Goal: Find specific page/section: Find specific page/section

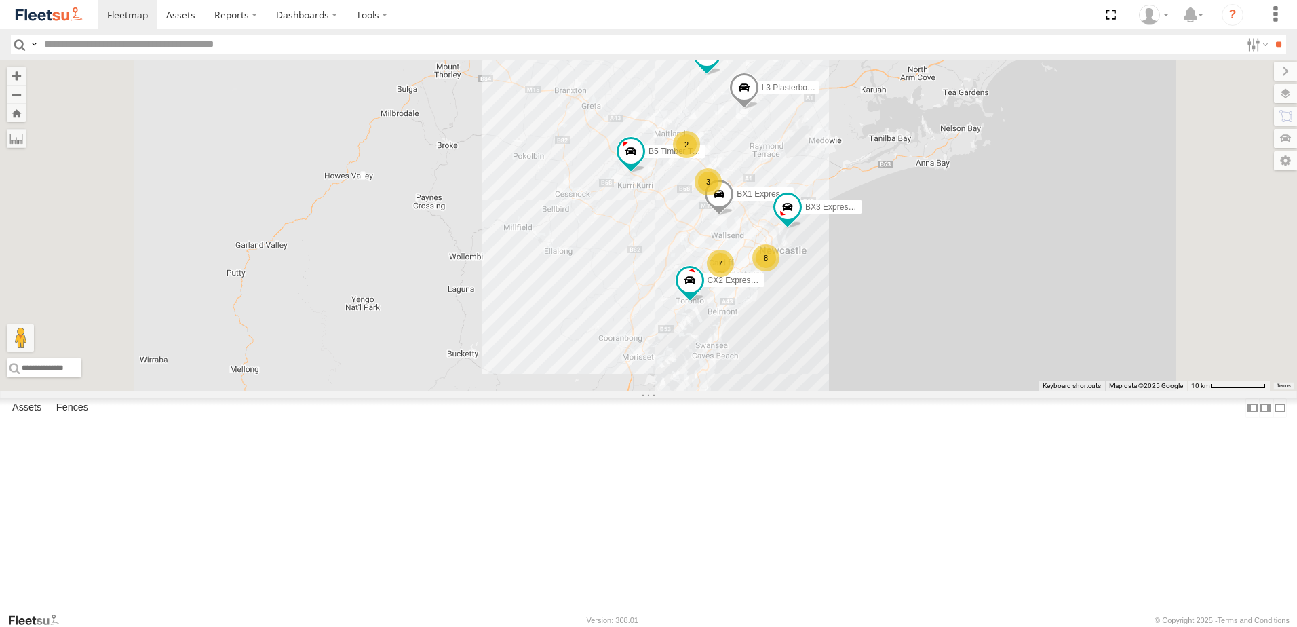
click at [0, 0] on span "Asset" at bounding box center [0, 0] width 0 height 0
click at [0, 0] on div "Little Truck Lambton Utes" at bounding box center [0, 0] width 0 height 0
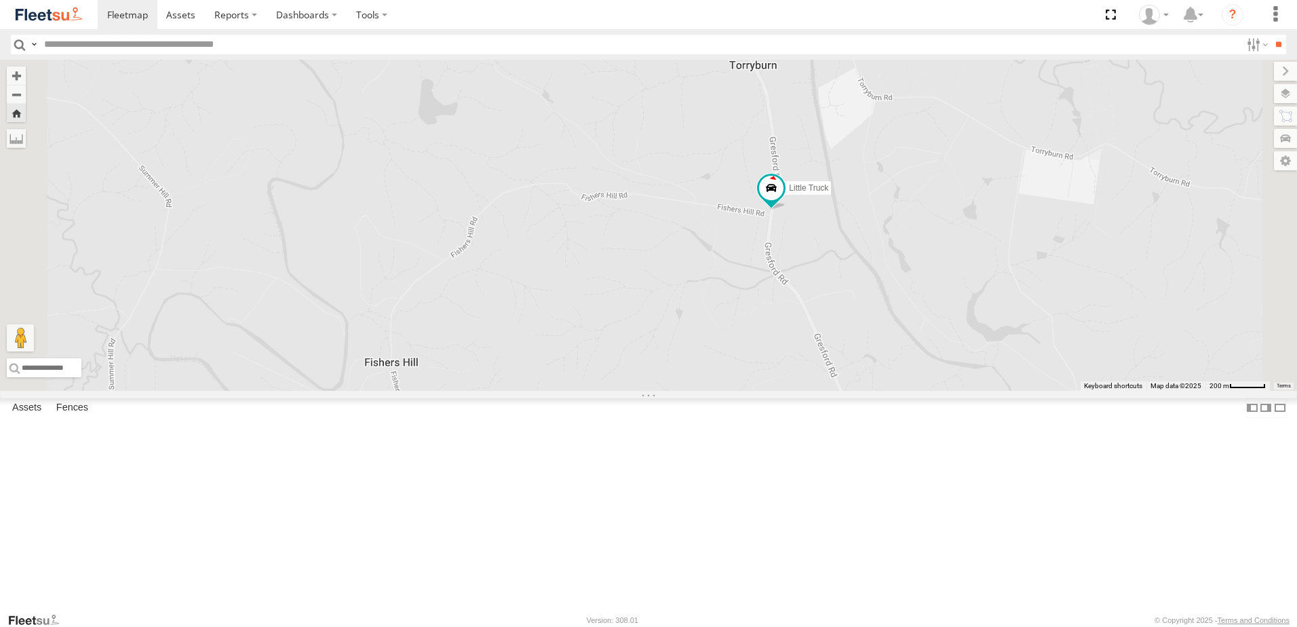
click at [0, 0] on div "Lambton Utes" at bounding box center [0, 0] width 0 height 0
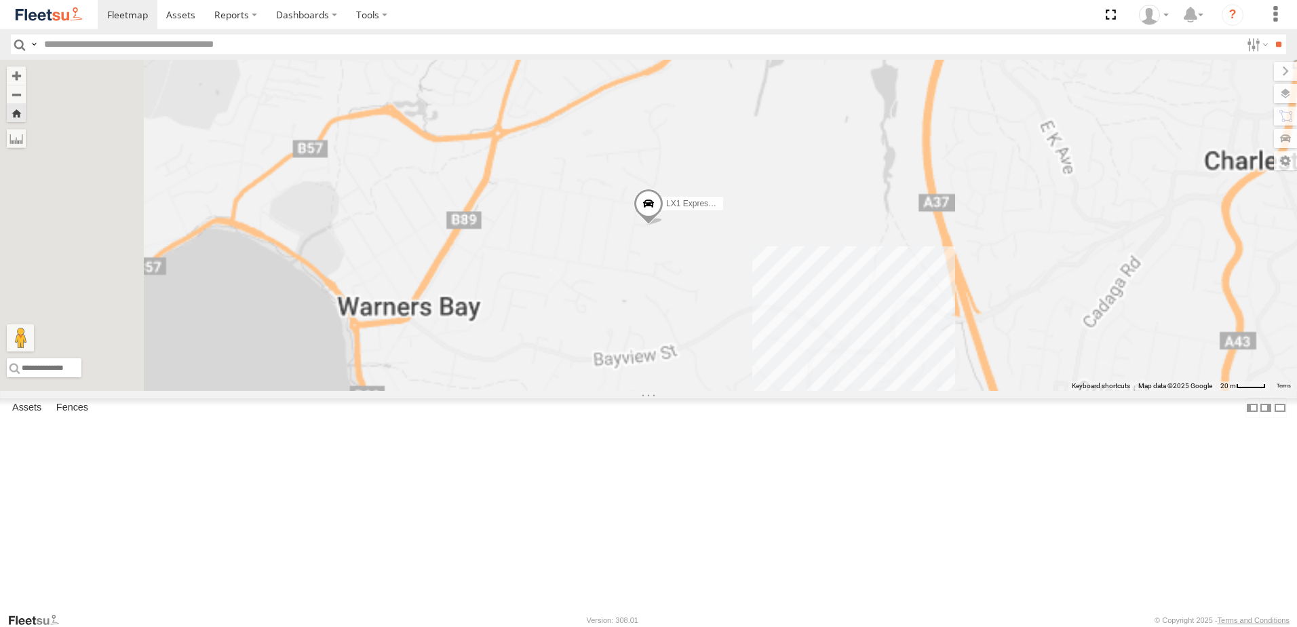
click at [0, 0] on div "LX2 Express Ute" at bounding box center [0, 0] width 0 height 0
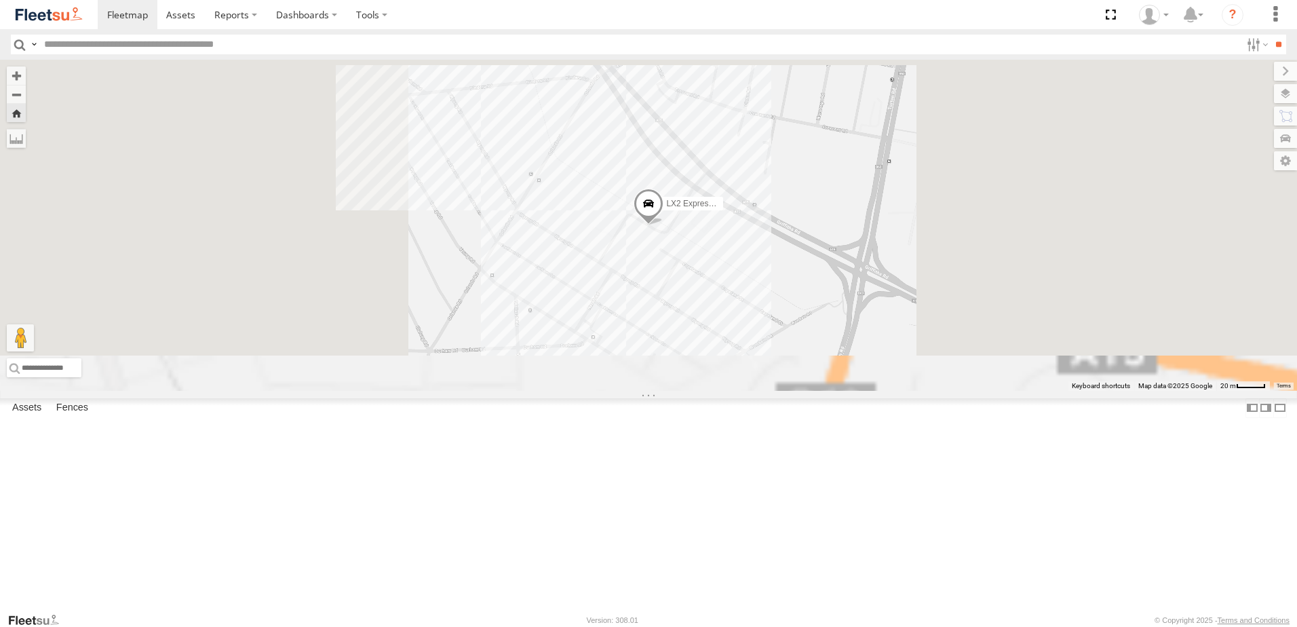
click at [0, 0] on div "LX1 Express Ute Lambton Utes" at bounding box center [0, 0] width 0 height 0
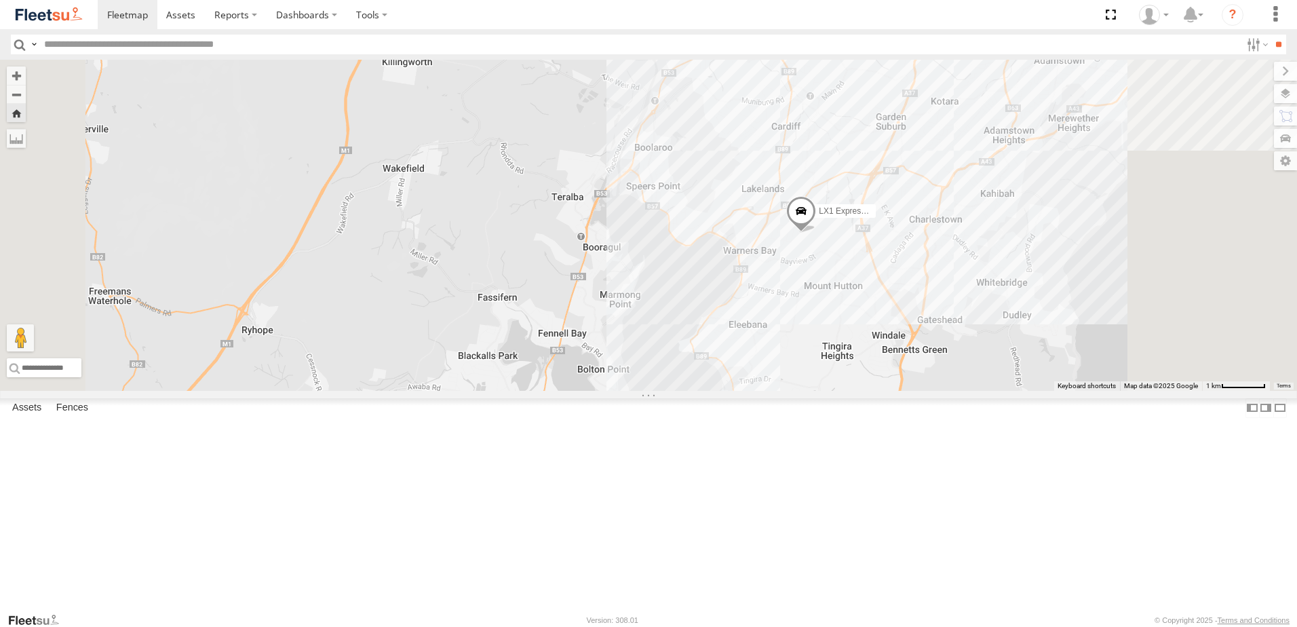
click at [0, 0] on div "LX3 Express Ute Lambton Utes" at bounding box center [0, 0] width 0 height 0
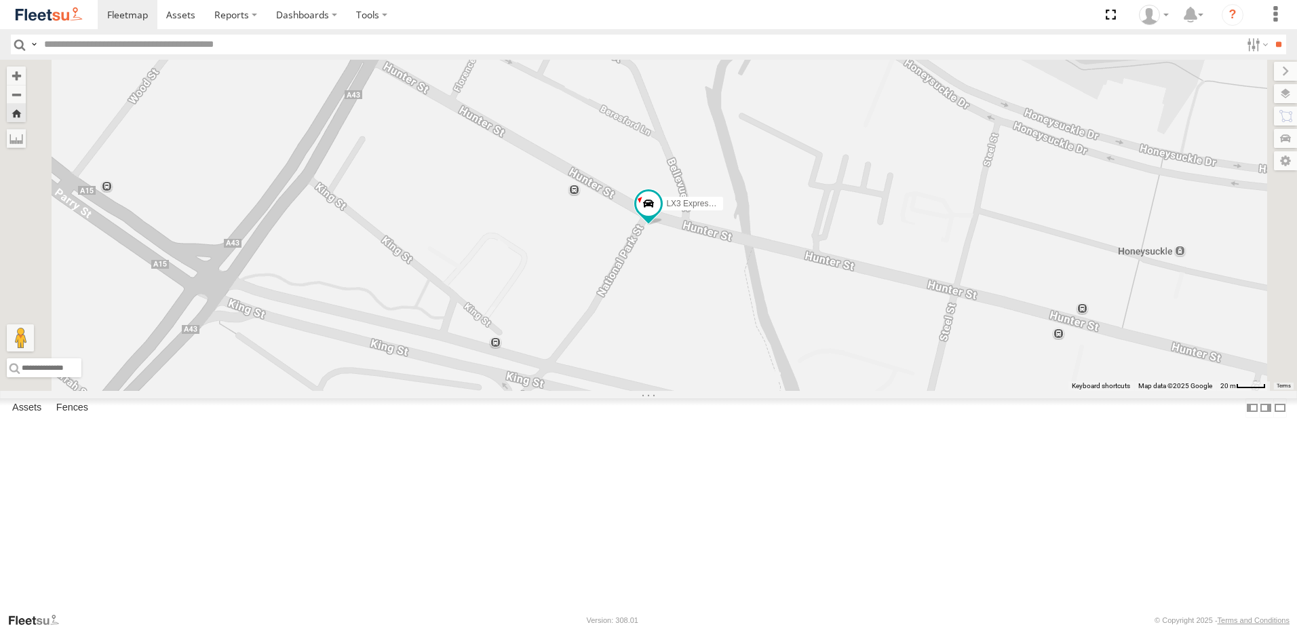
click at [49, 4] on link at bounding box center [49, 14] width 98 height 29
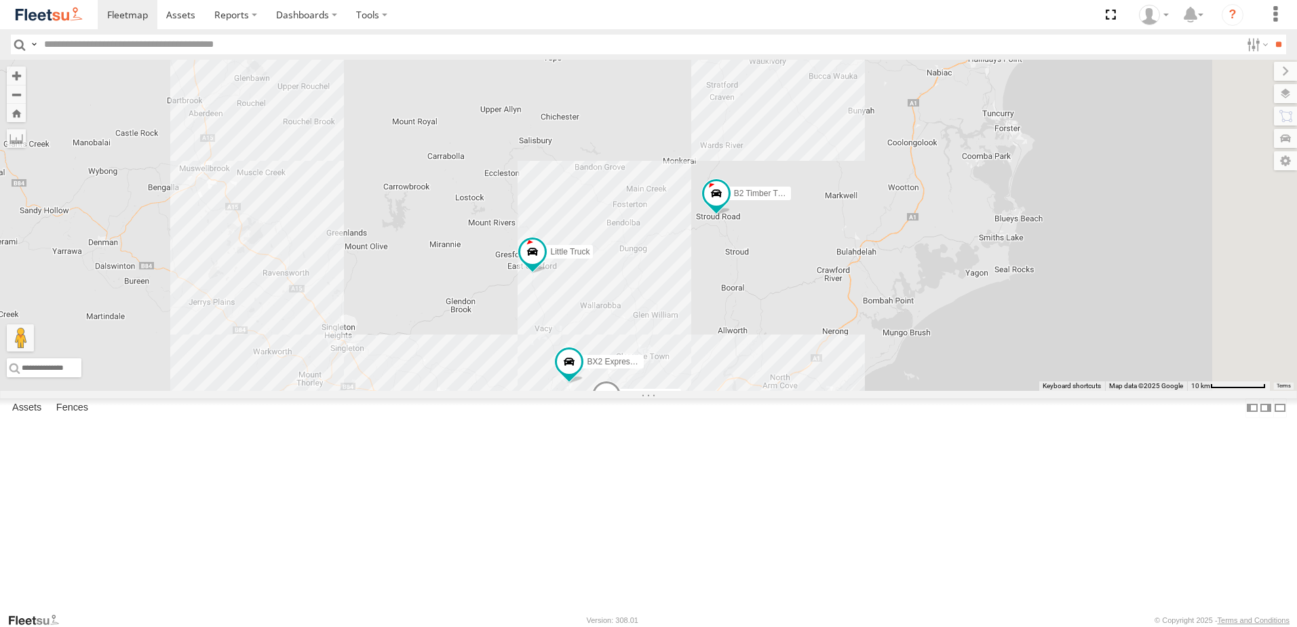
drag, startPoint x: 942, startPoint y: 317, endPoint x: 937, endPoint y: 340, distance: 23.7
click at [937, 340] on div "9 BX1 Express Ute 7 B2 Timber Truck L3 Plasterboard Truck B5 Timber Truck CX2 E…" at bounding box center [648, 225] width 1297 height 331
